Goal: Check status

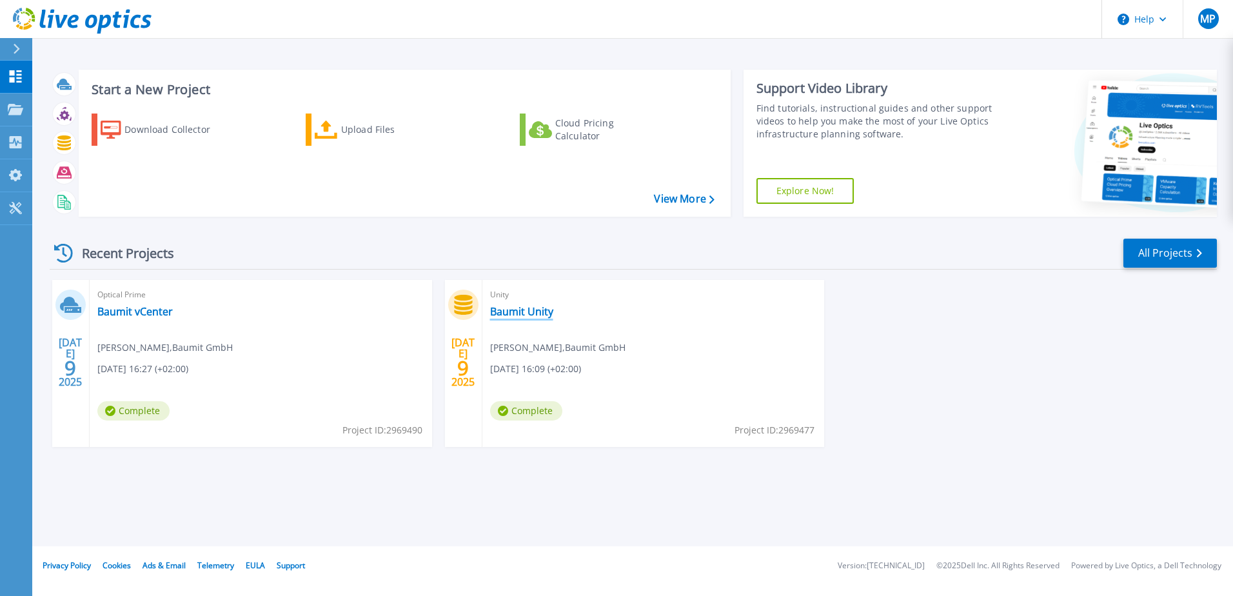
click at [530, 317] on link "Baumit Unity" at bounding box center [521, 311] width 63 height 13
click at [133, 308] on link "Baumit vCenter" at bounding box center [134, 311] width 75 height 13
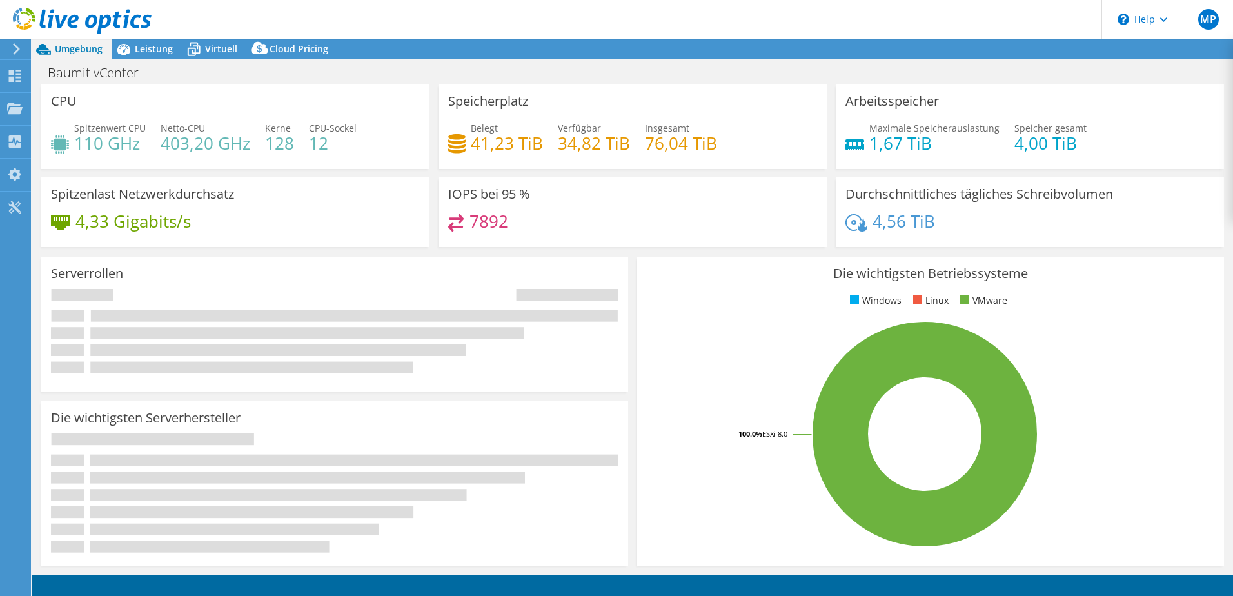
select select "USD"
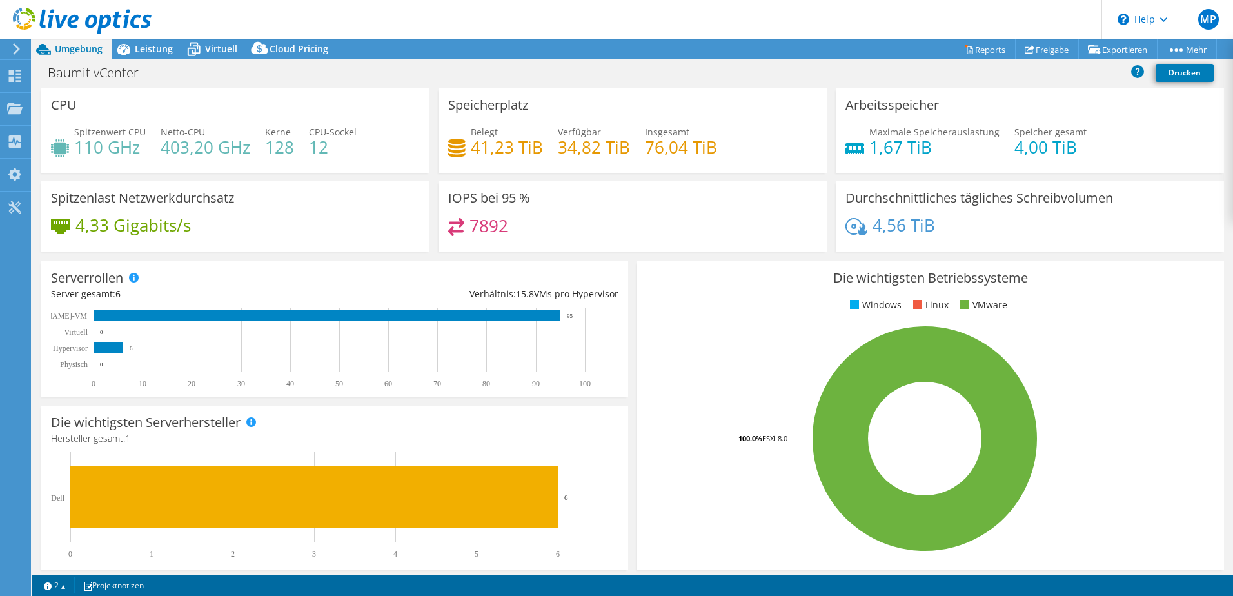
drag, startPoint x: 535, startPoint y: 297, endPoint x: 517, endPoint y: 286, distance: 20.9
